Goal: Task Accomplishment & Management: Manage account settings

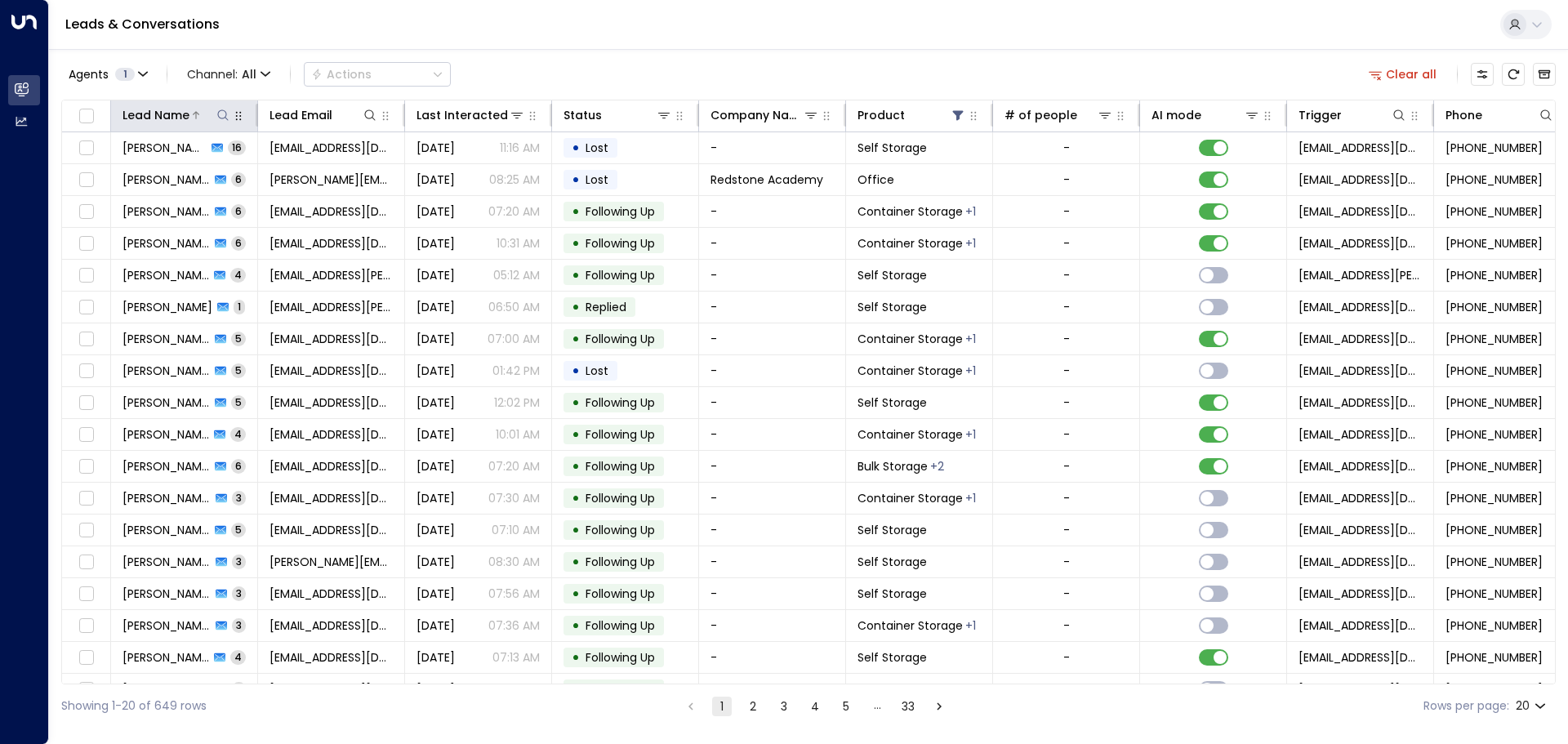
click at [221, 115] on icon at bounding box center [222, 115] width 13 height 13
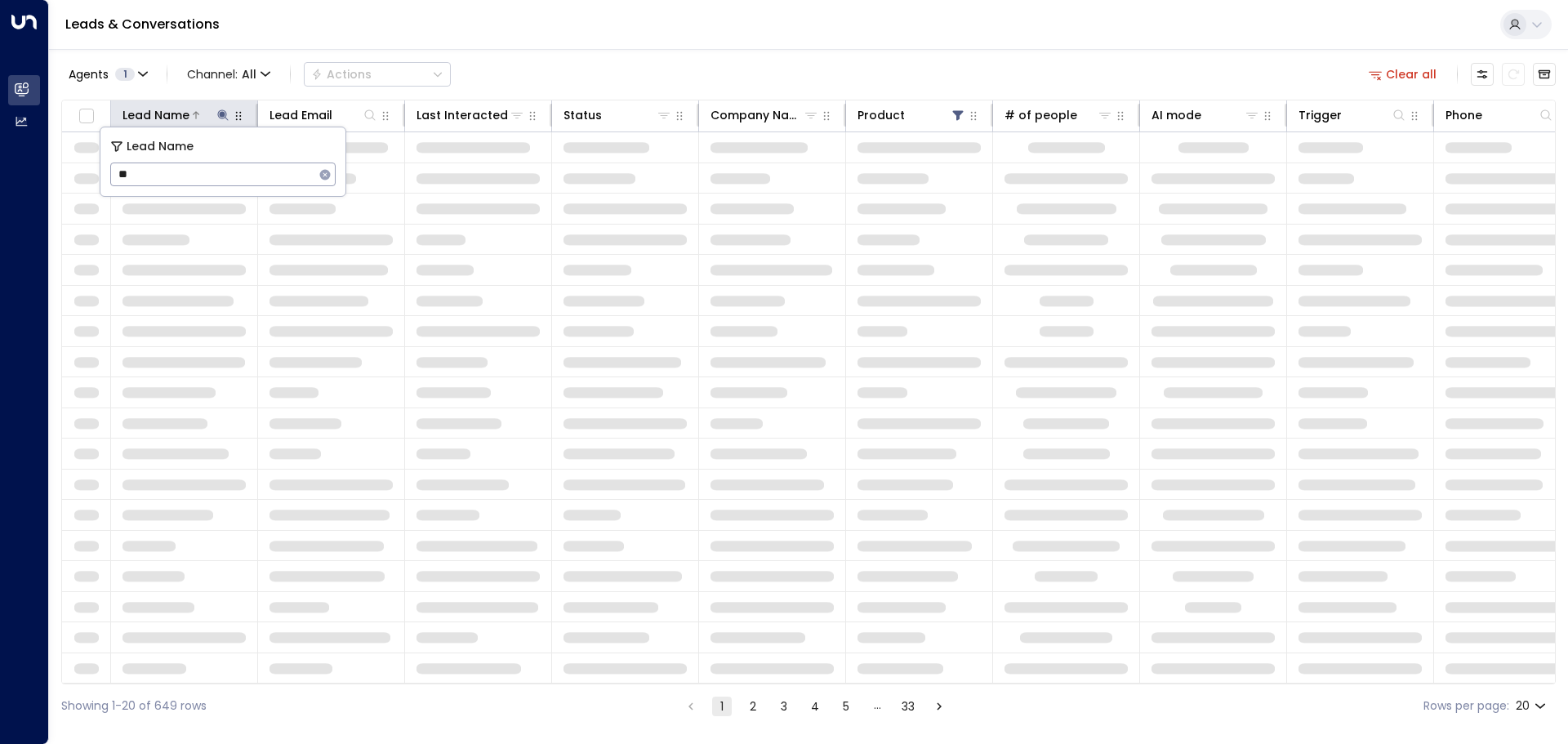
type input "*"
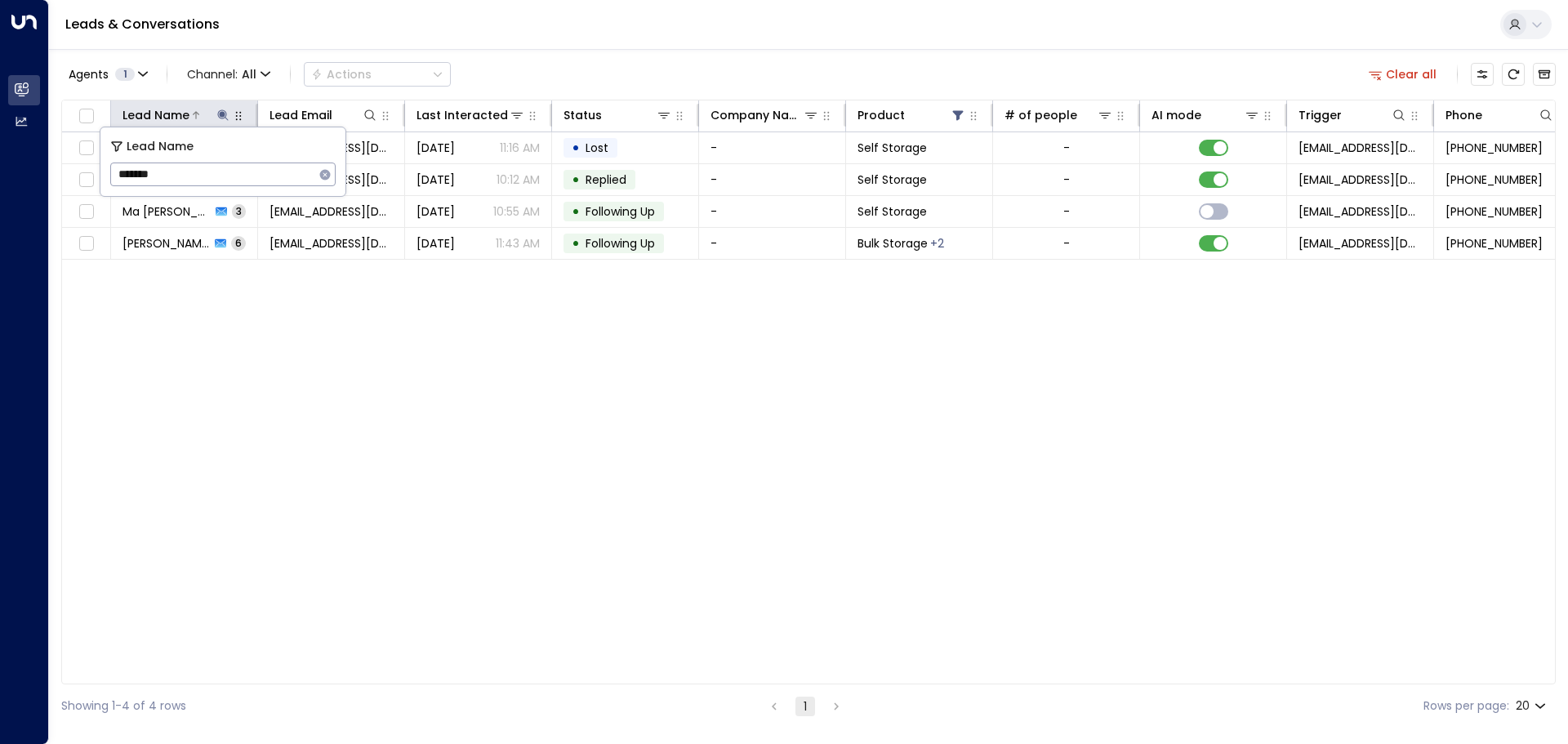
type input "********"
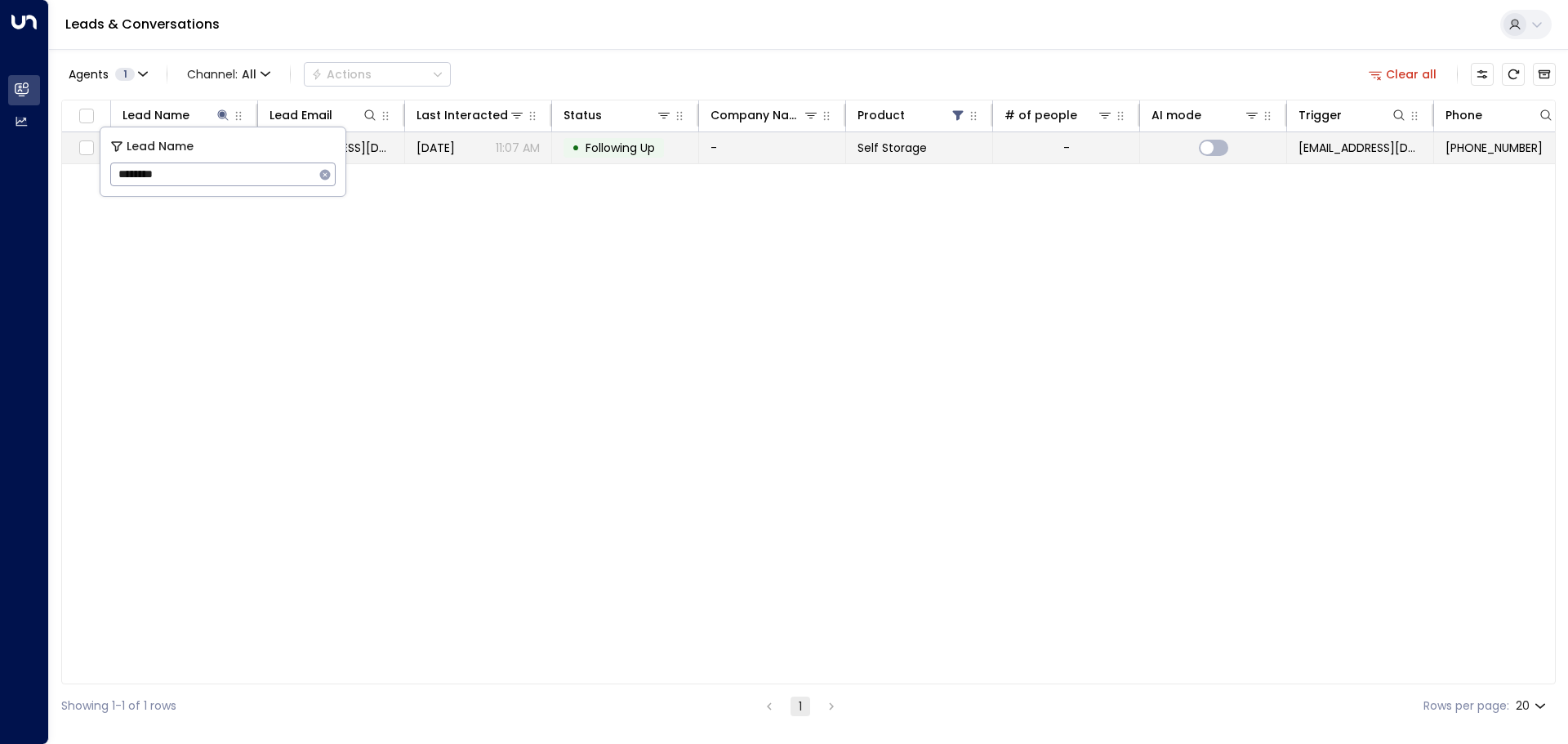
click at [421, 159] on td "May 21, 2025 11:07 AM" at bounding box center [479, 147] width 147 height 31
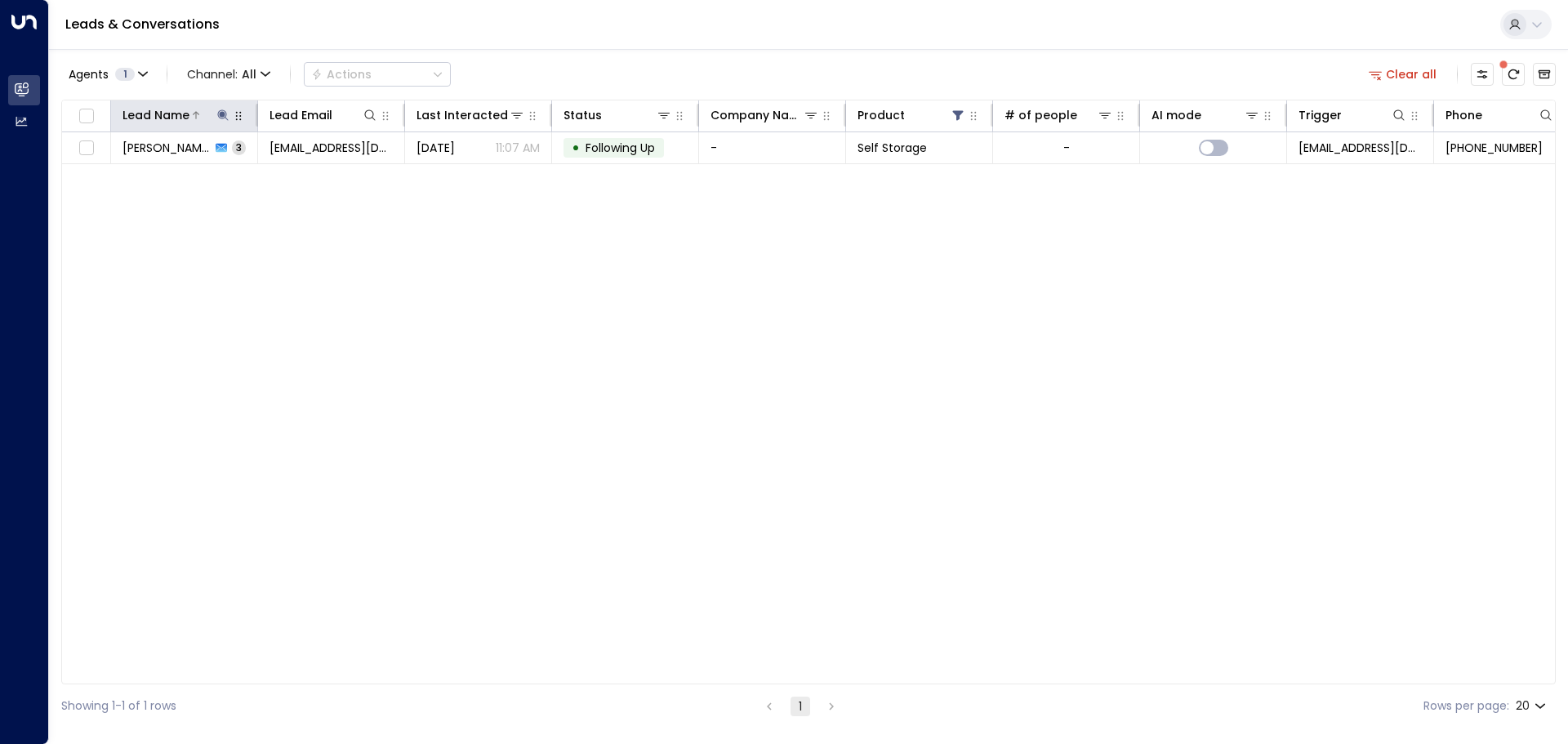
click at [222, 114] on icon at bounding box center [222, 114] width 11 height 11
click at [324, 178] on icon "button" at bounding box center [325, 175] width 11 height 11
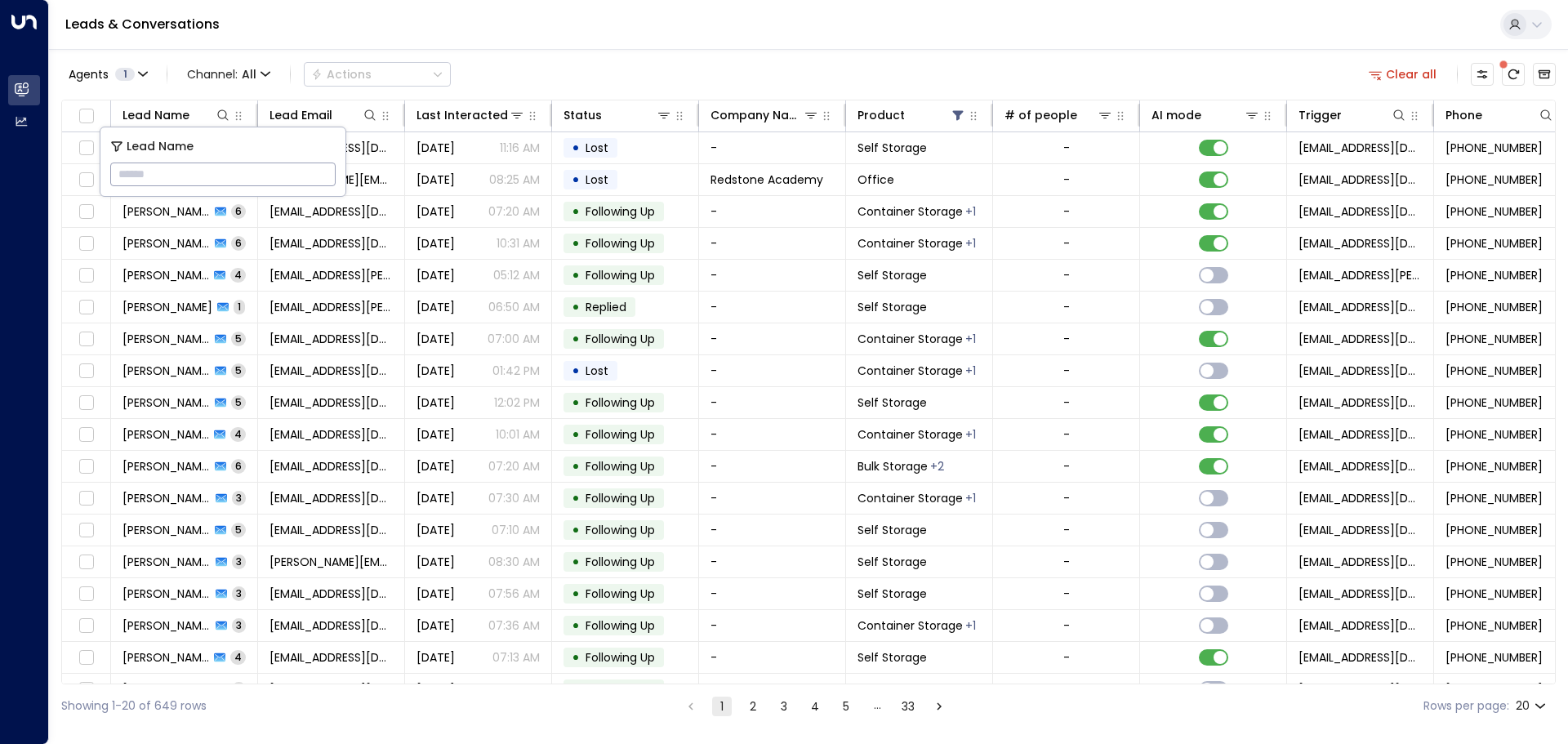
click at [177, 179] on input "text" at bounding box center [222, 175] width 225 height 30
type input "**********"
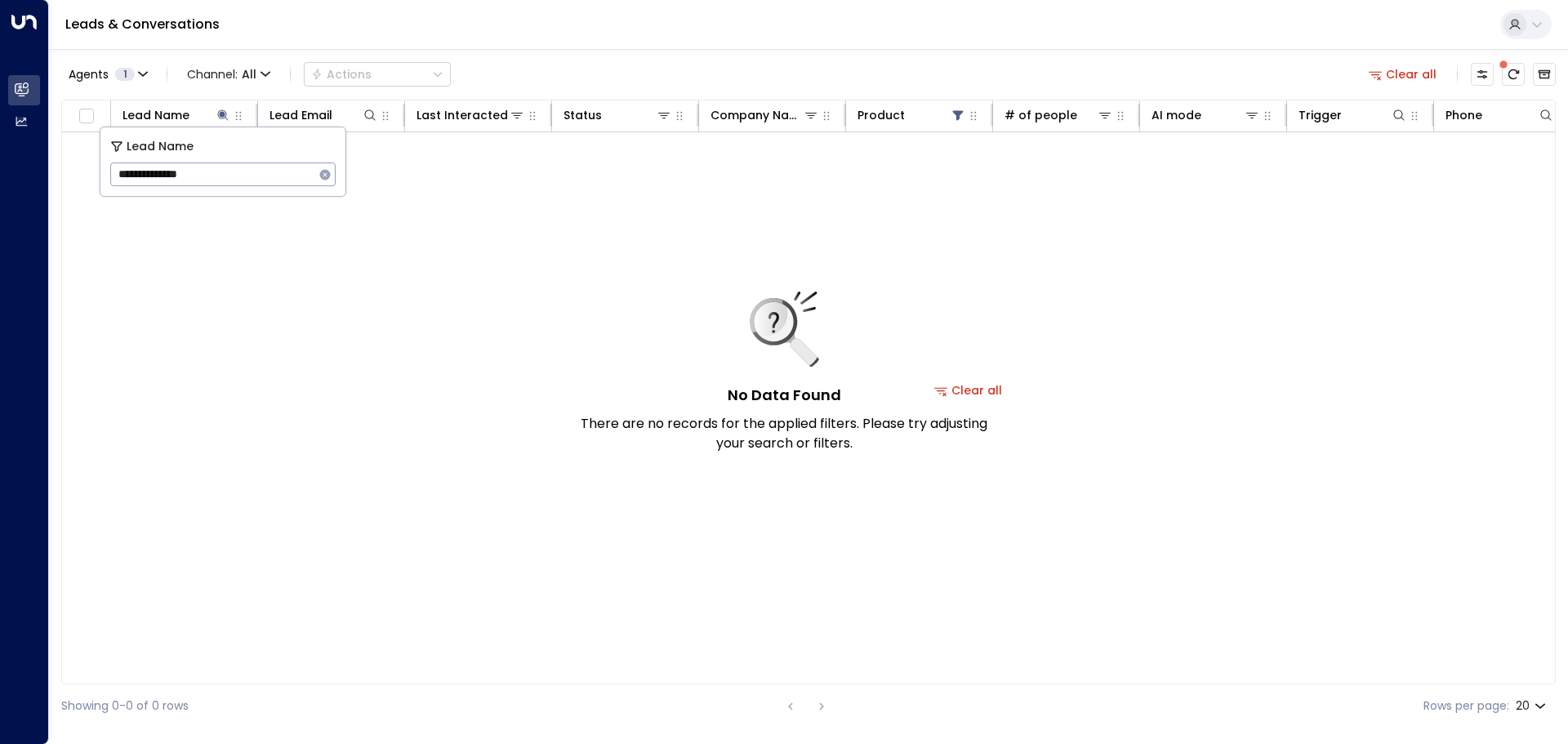
click at [957, 389] on div "No Data Found There are no records for the applied filters. Please try adjustin…" at bounding box center [784, 372] width 409 height 161
click at [945, 393] on div "No Data Found There are no records for the applied filters. Please try adjustin…" at bounding box center [784, 372] width 409 height 161
click at [977, 390] on div "No Data Found There are no records for the applied filters. Please try adjustin…" at bounding box center [784, 372] width 409 height 161
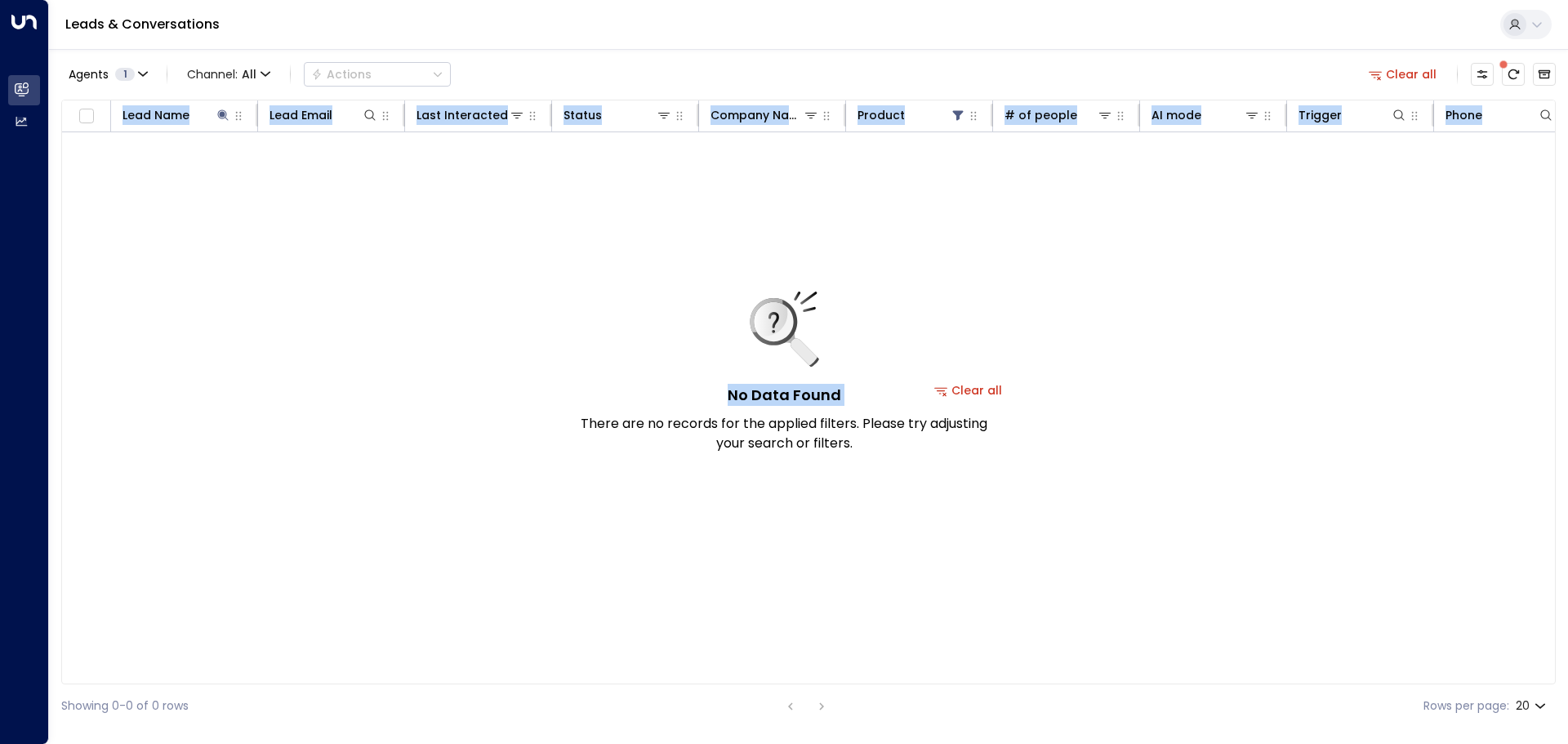
click at [977, 390] on div "No Data Found There are no records for the applied filters. Please try adjustin…" at bounding box center [784, 372] width 409 height 161
click at [990, 387] on button "Clear all" at bounding box center [969, 391] width 82 height 23
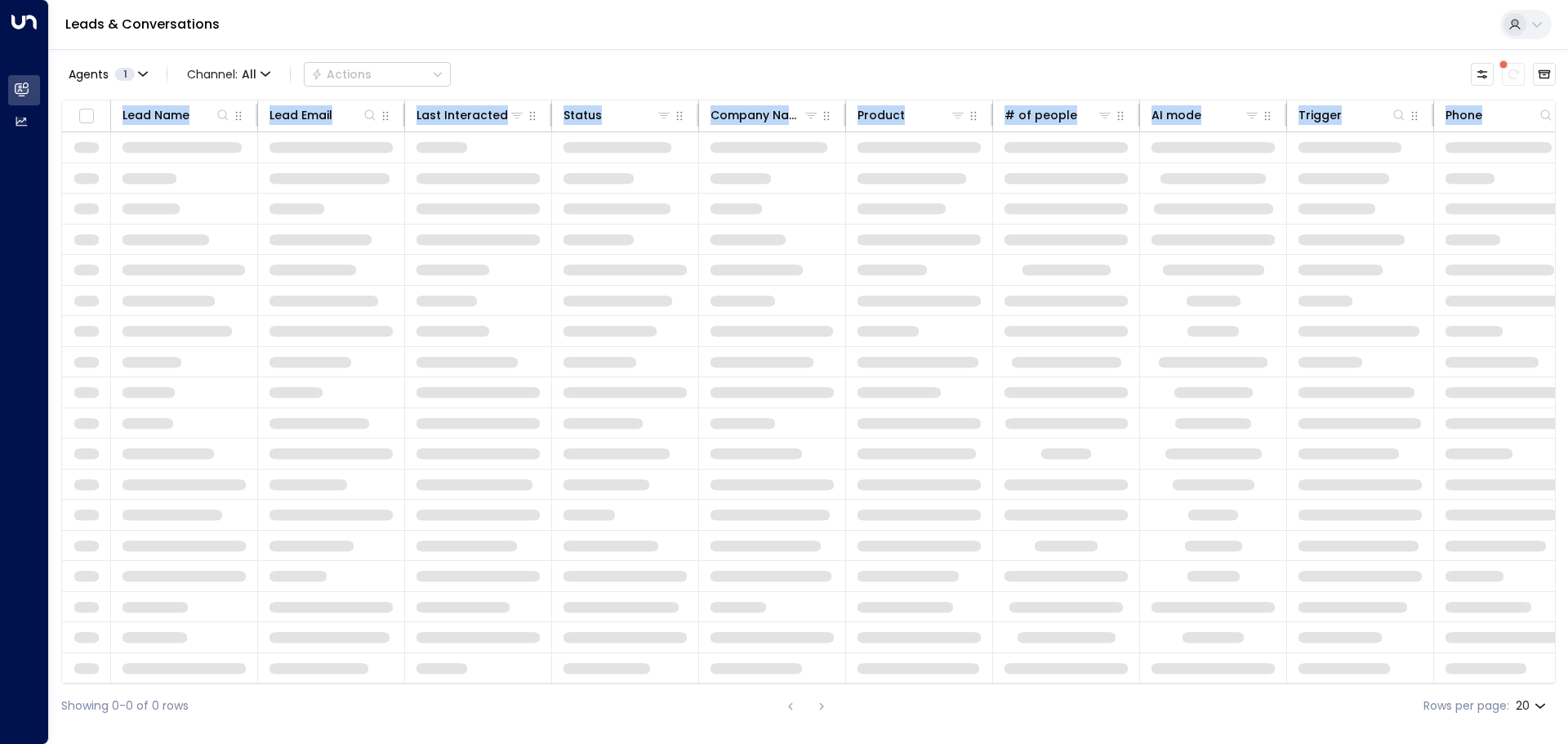
click at [990, 387] on td at bounding box center [920, 393] width 147 height 30
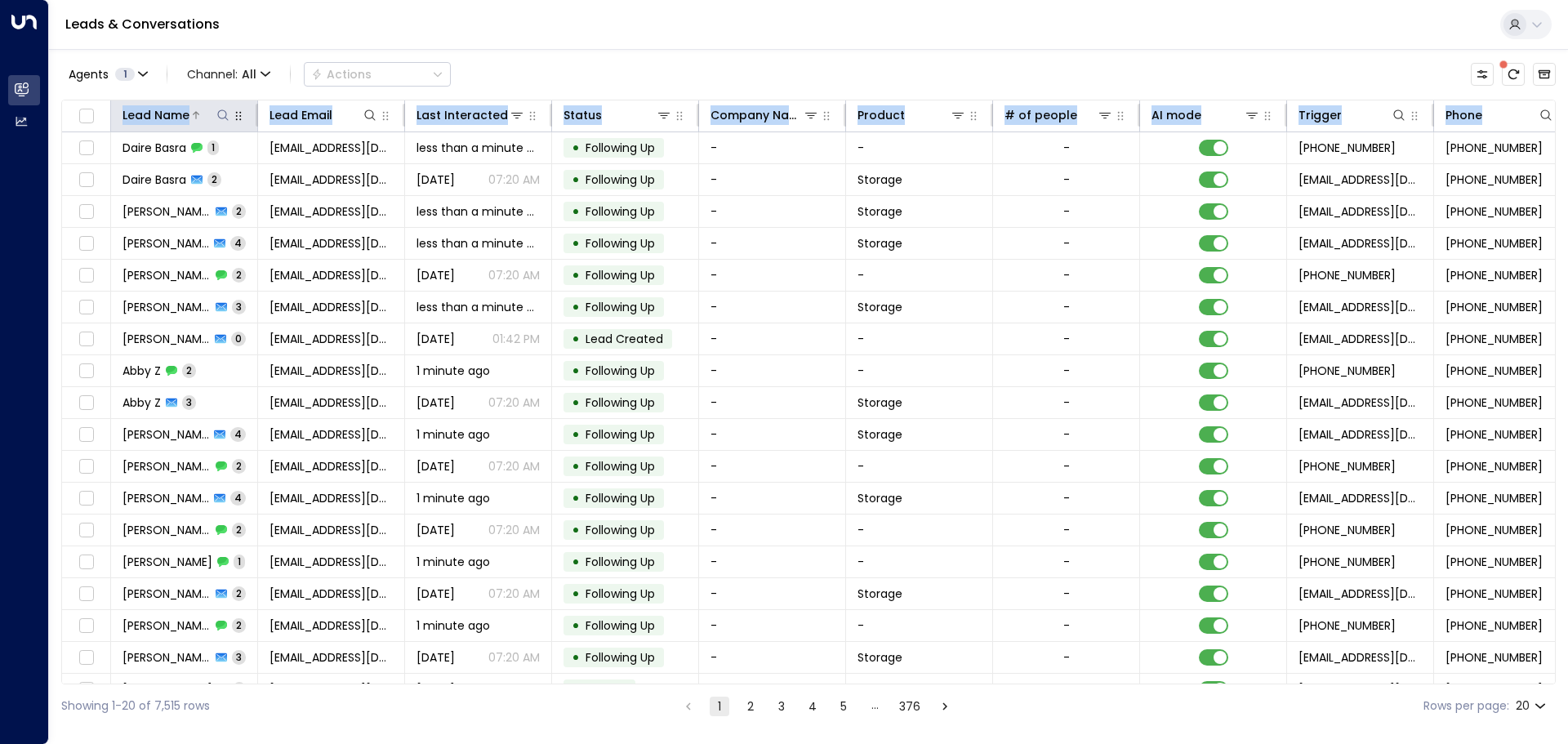
click at [222, 112] on icon at bounding box center [222, 115] width 13 height 13
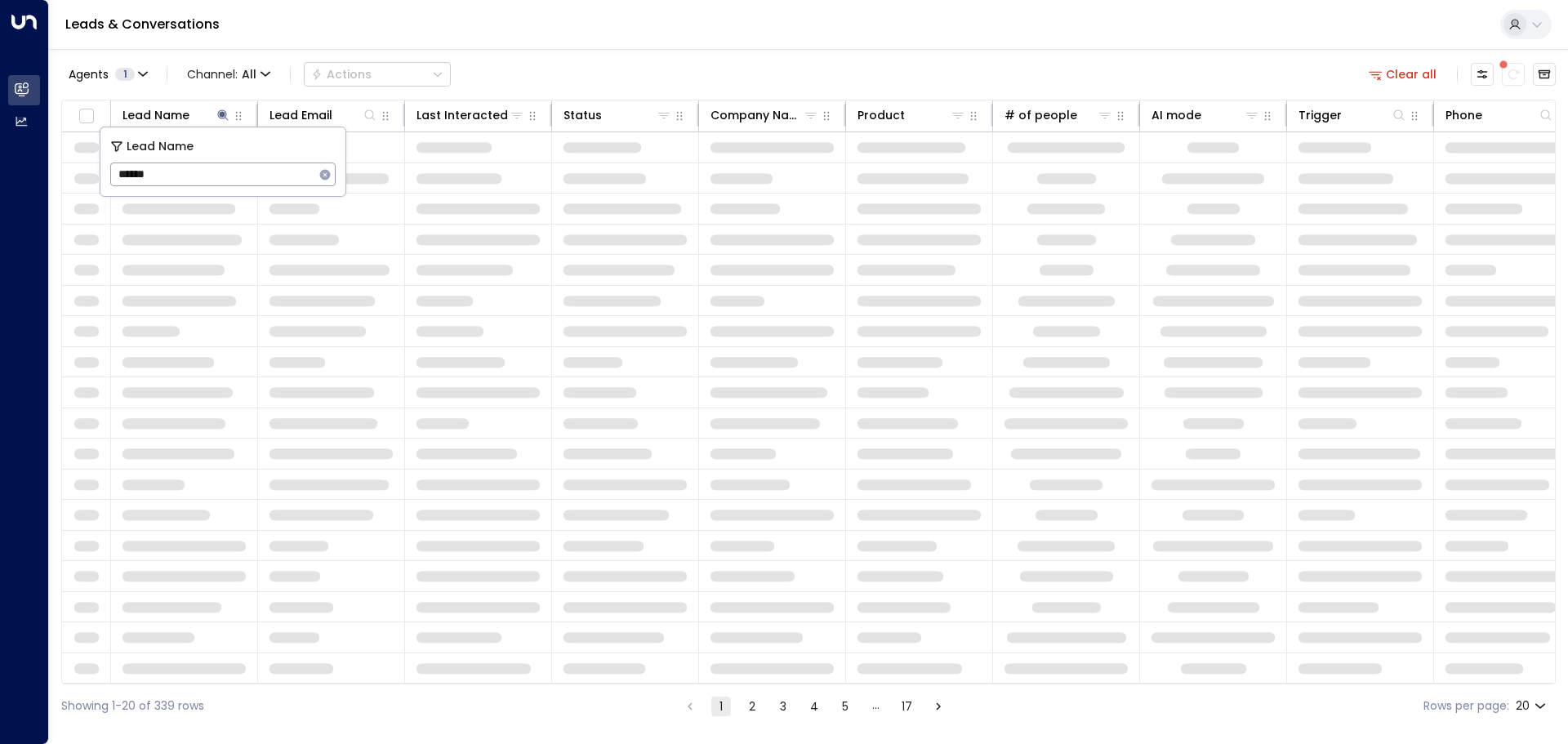
type input "*****"
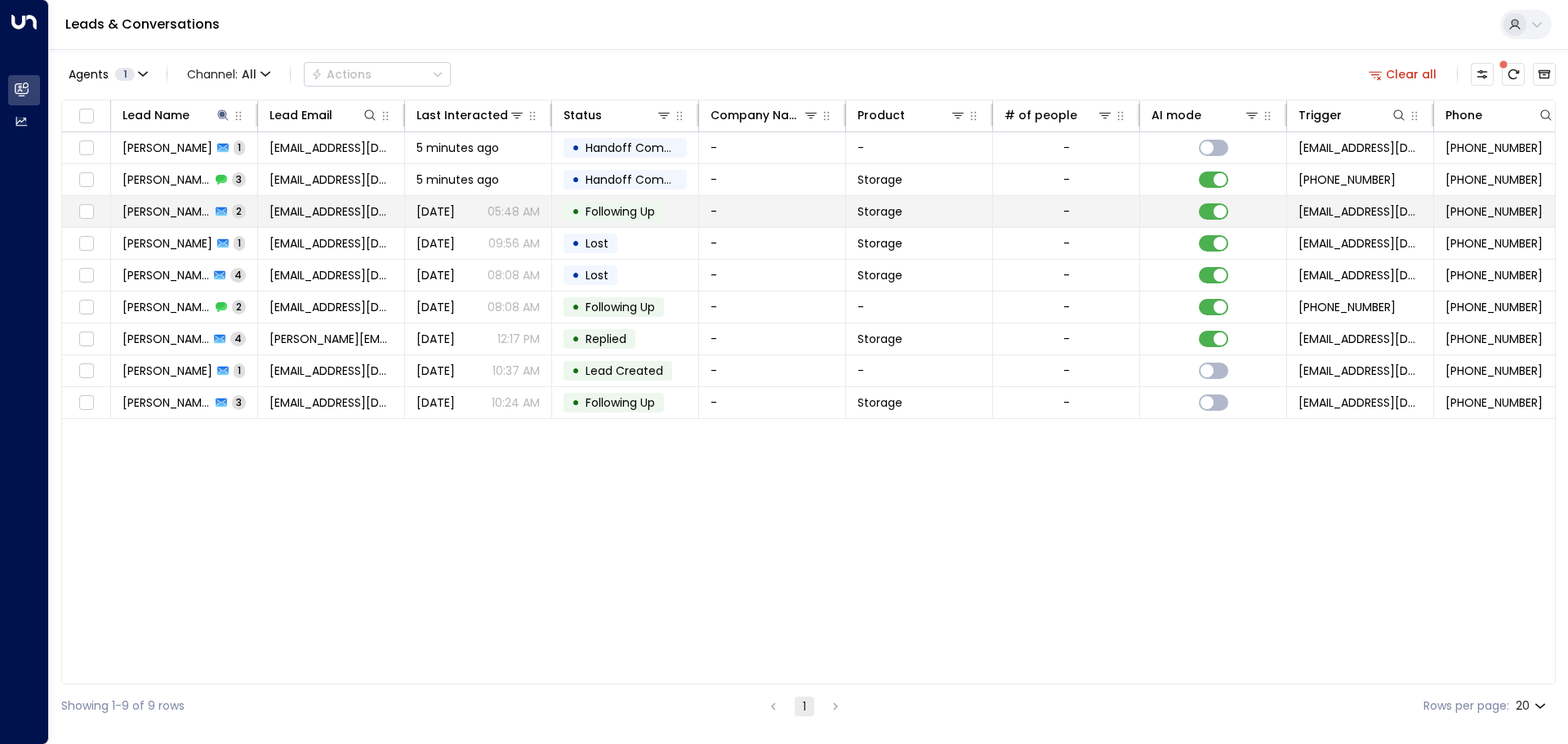
click at [184, 211] on span "Katie Phillips" at bounding box center [167, 211] width 89 height 16
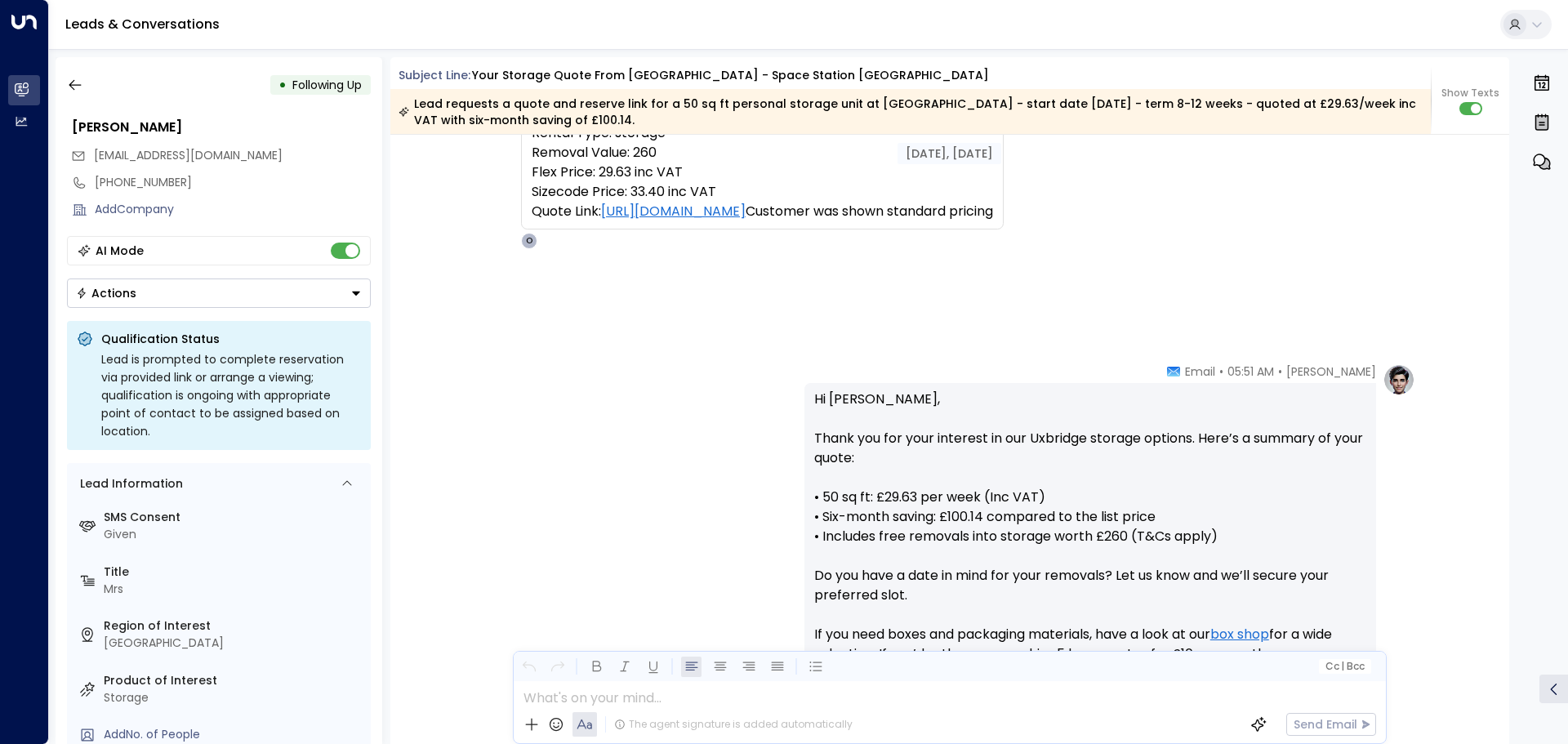
scroll to position [182, 0]
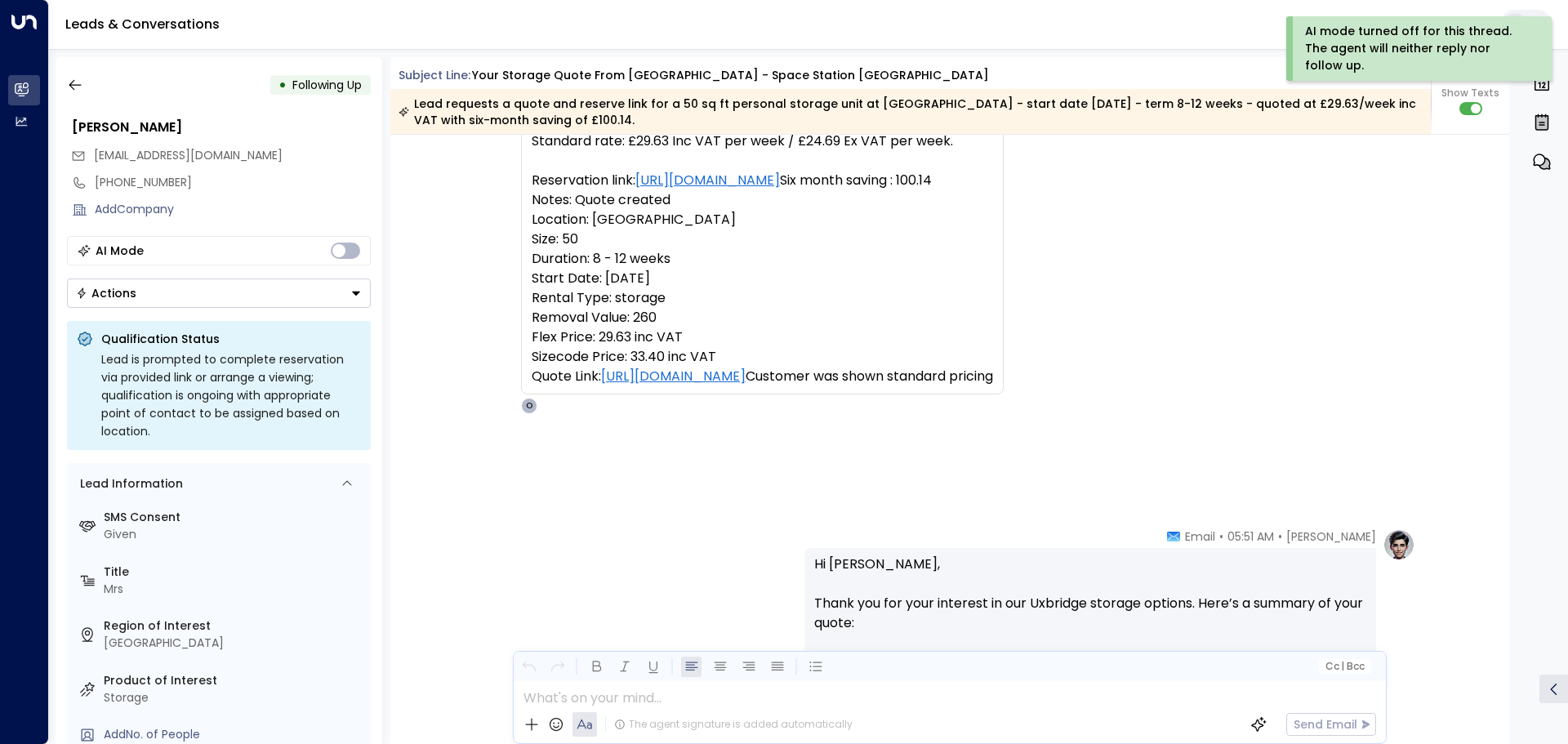
click at [356, 295] on icon "Button group with a nested menu" at bounding box center [355, 294] width 8 height 4
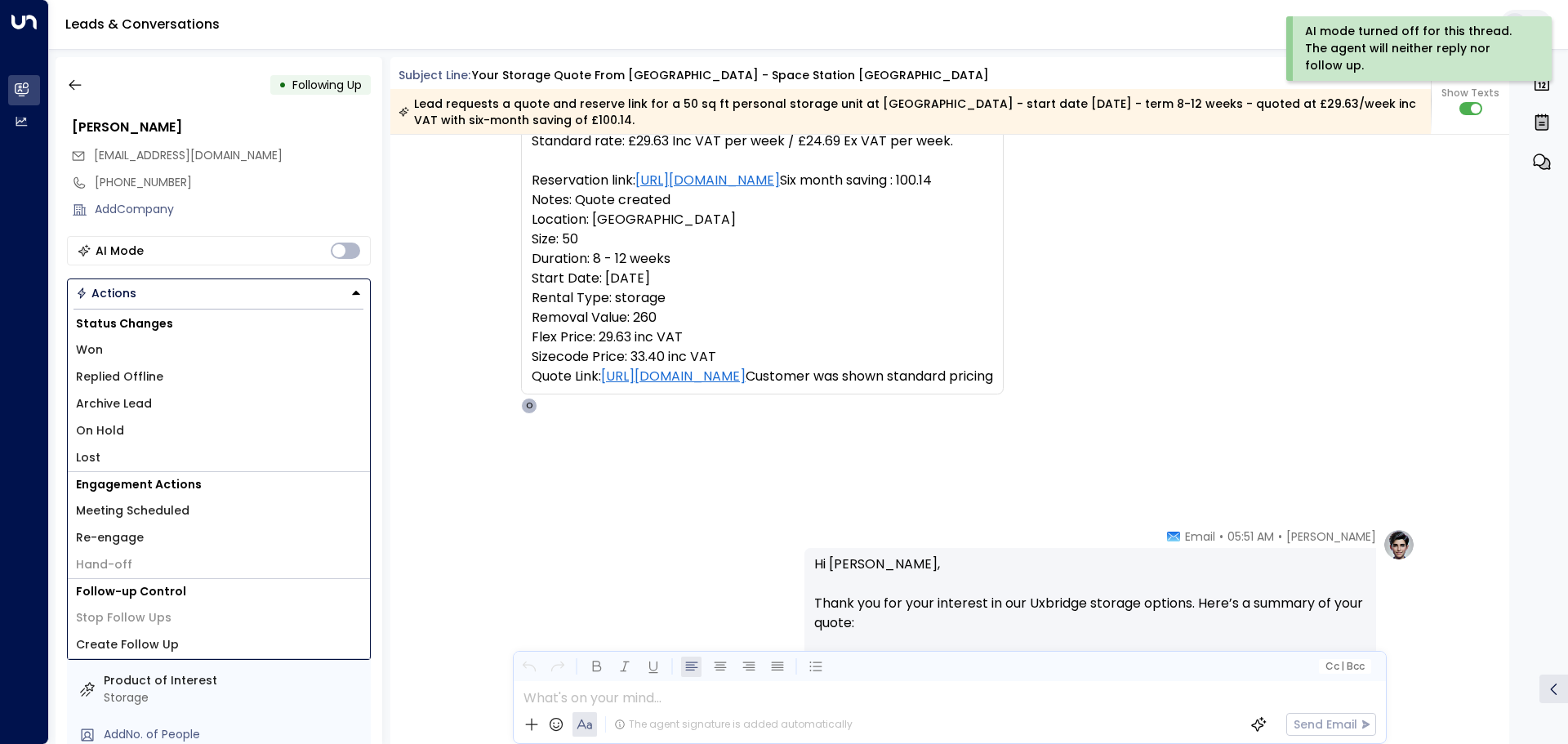
click at [156, 351] on li "Won" at bounding box center [218, 350] width 302 height 27
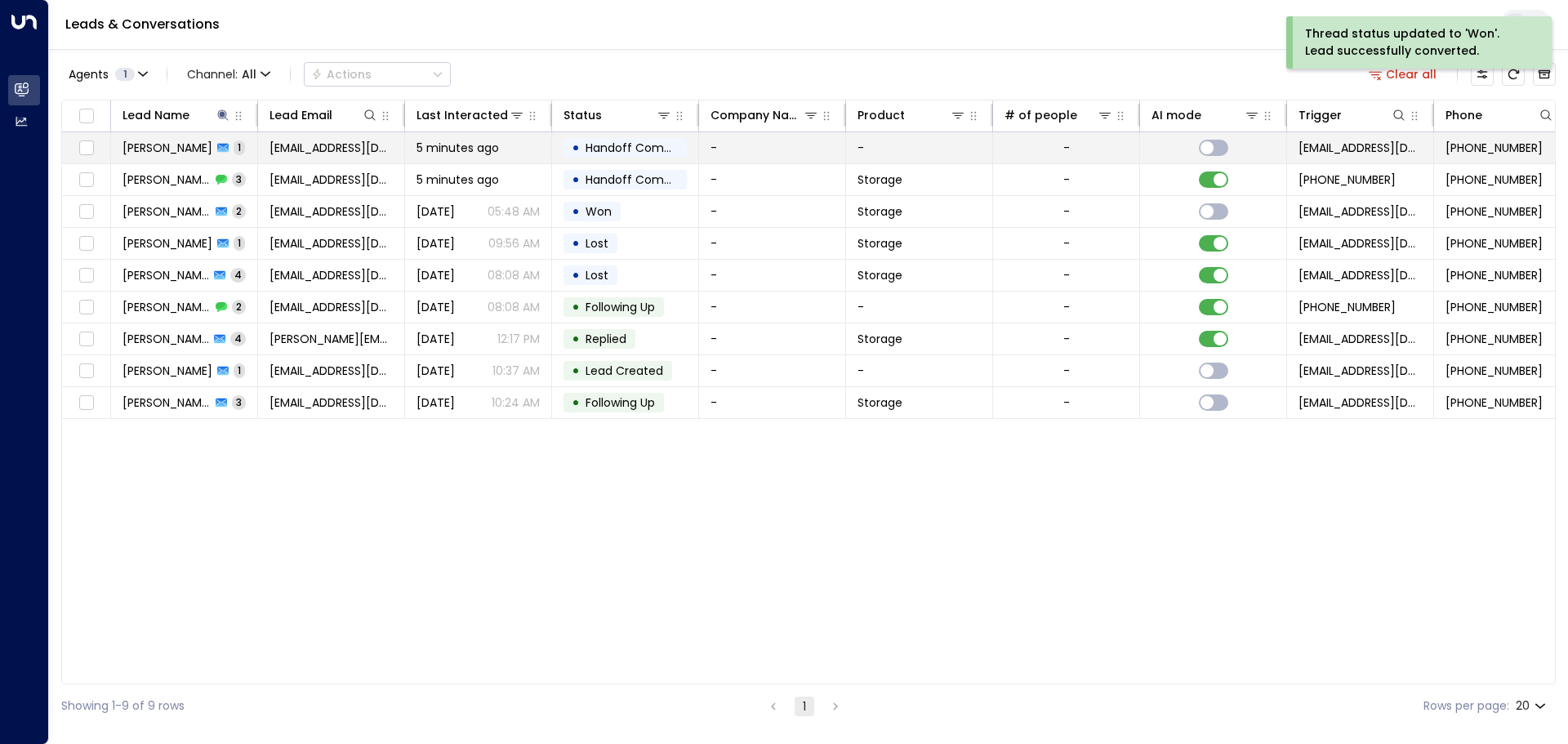
click at [236, 150] on td "Katie Phillips 1" at bounding box center [184, 147] width 147 height 31
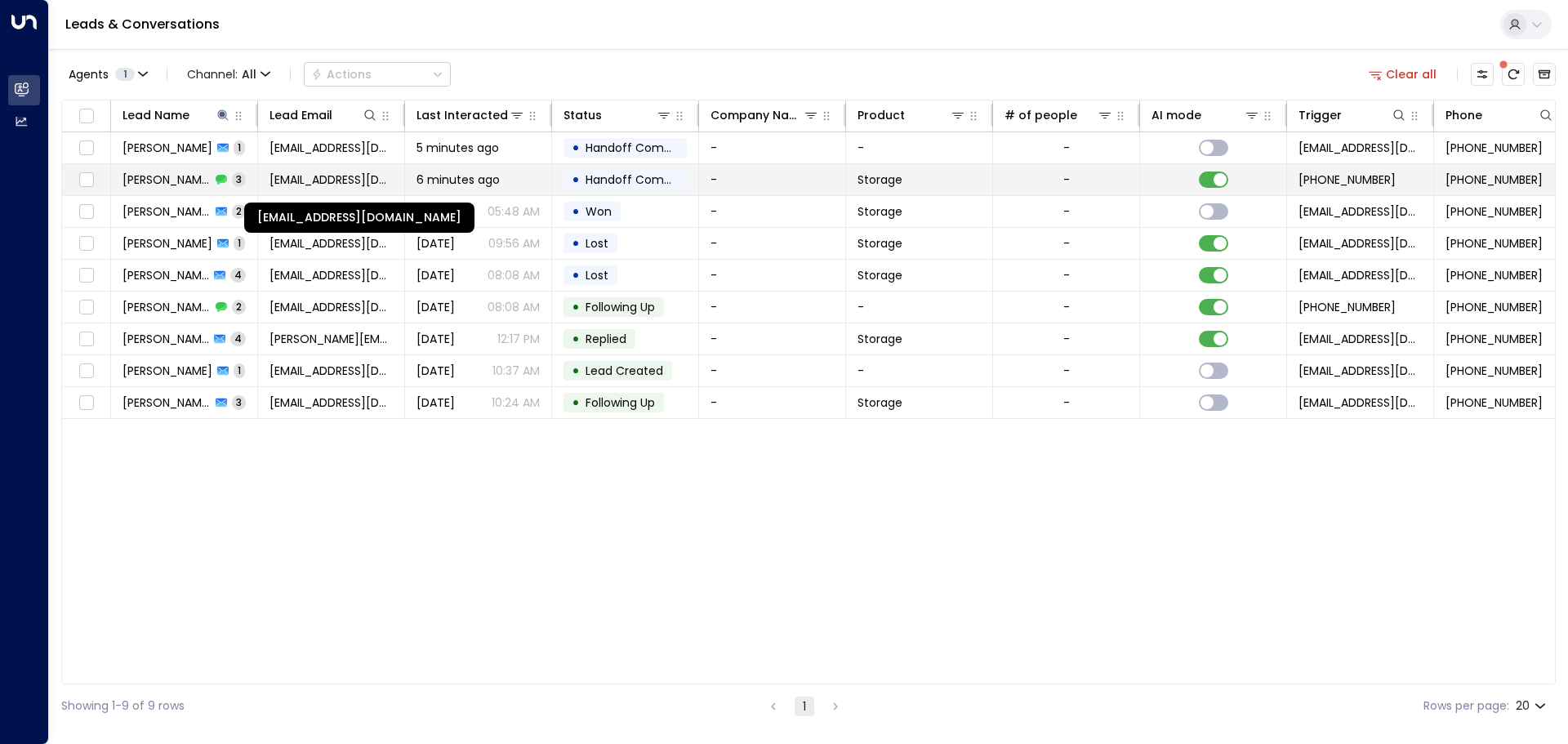
click at [348, 182] on span "kbuttivant84@gmail.com" at bounding box center [331, 179] width 123 height 16
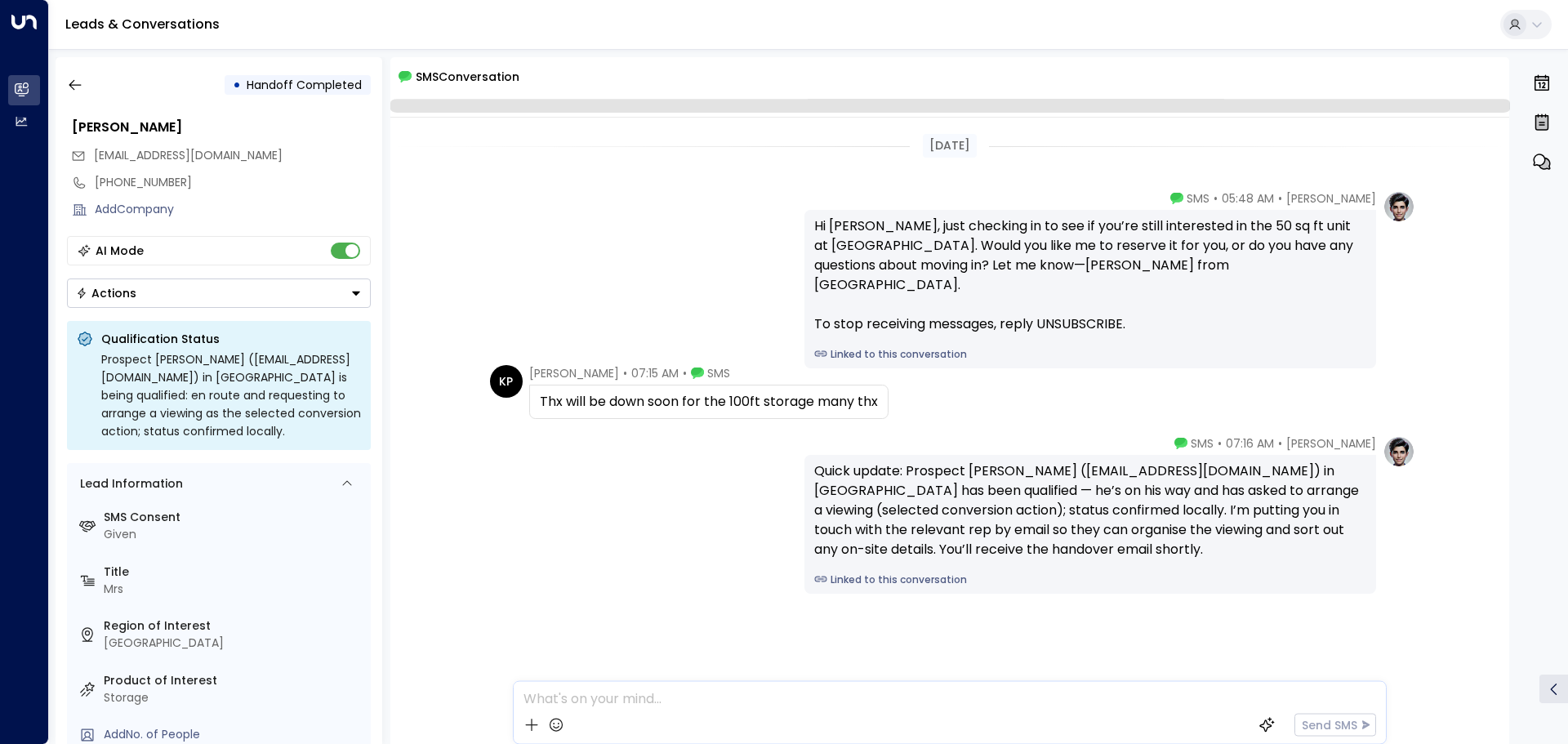
scroll to position [13, 0]
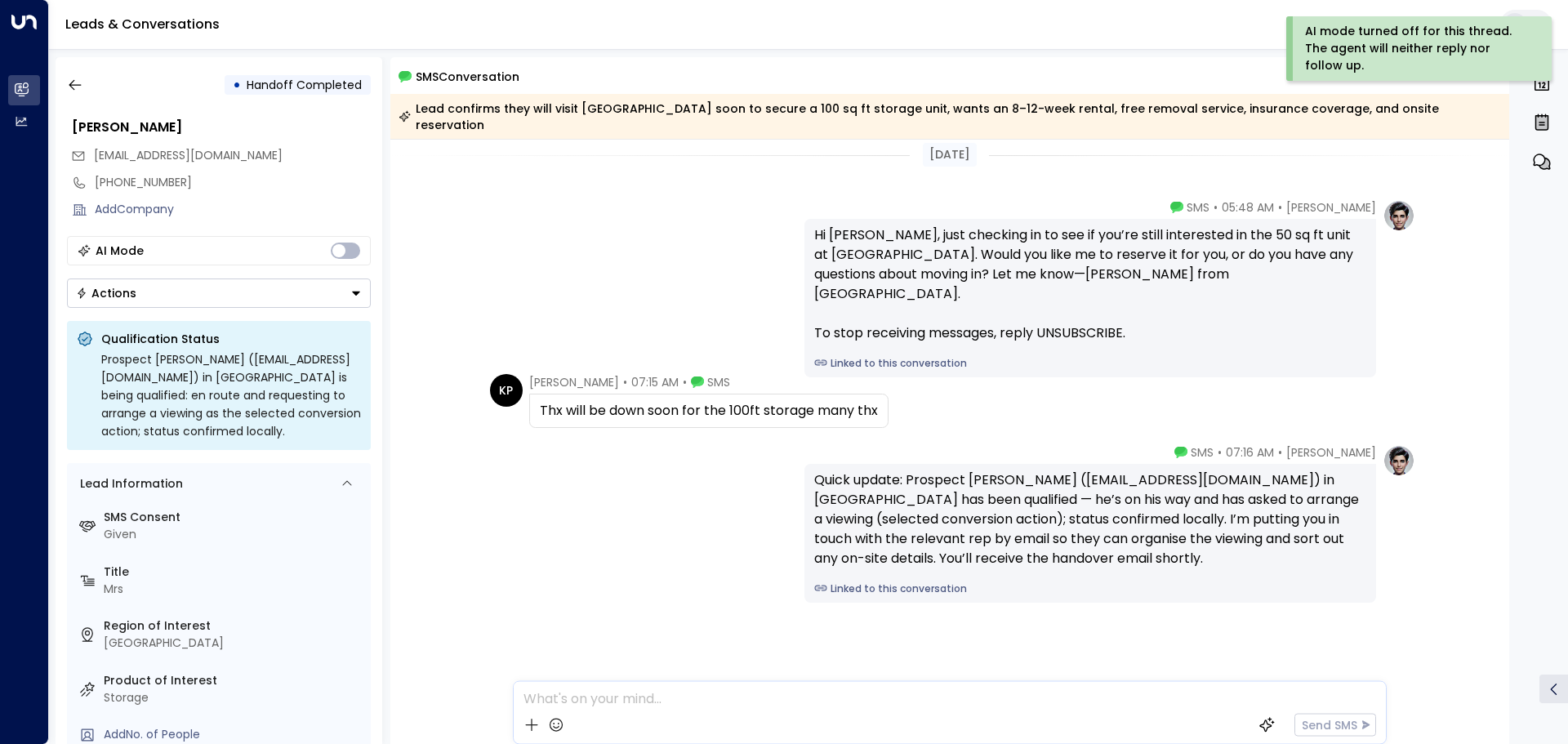
click at [355, 291] on icon "Button group with a nested menu" at bounding box center [355, 293] width 12 height 12
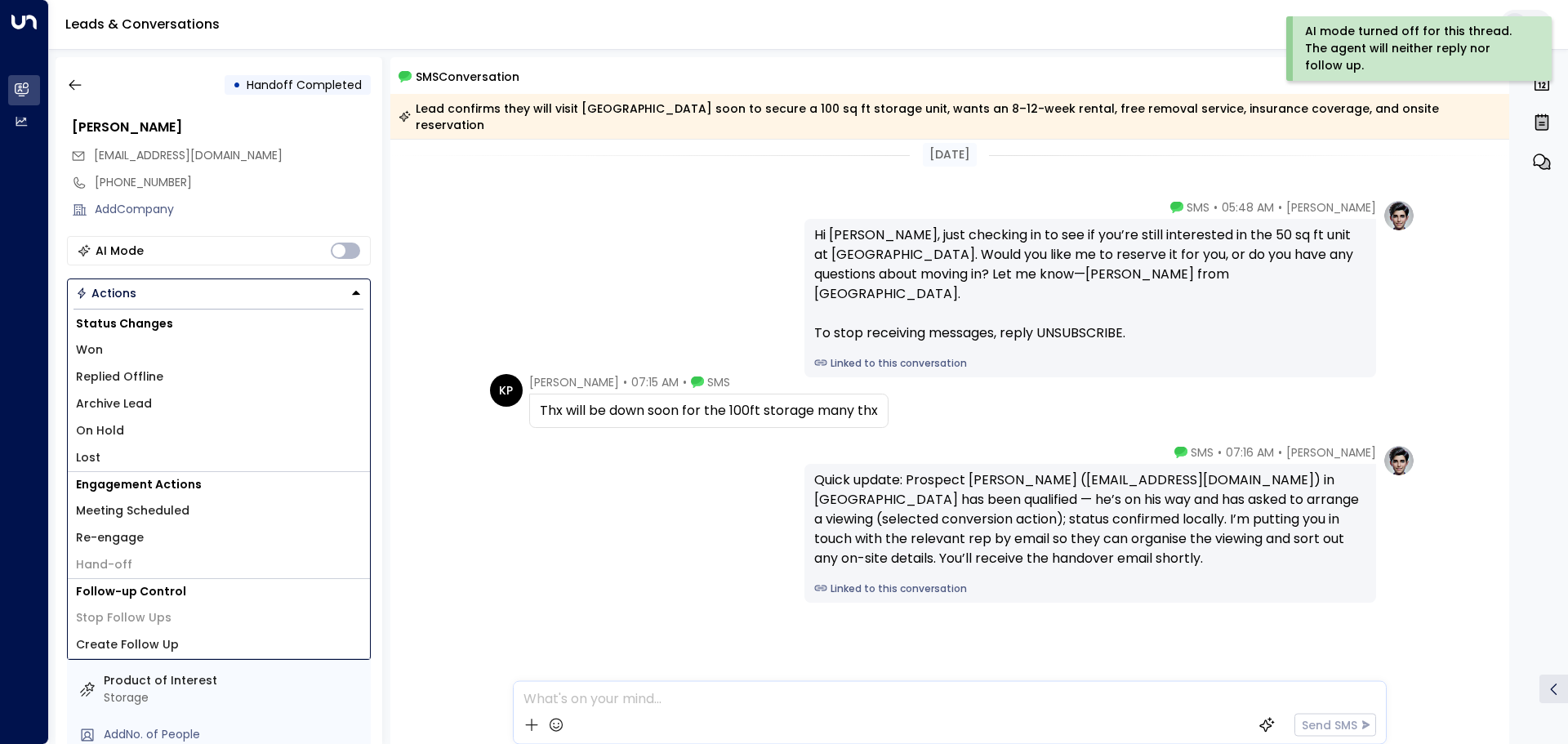
click at [102, 350] on li "Won" at bounding box center [218, 350] width 302 height 27
